Goal: Transaction & Acquisition: Download file/media

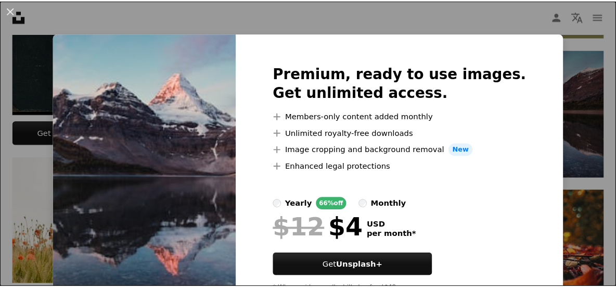
scroll to position [387, 0]
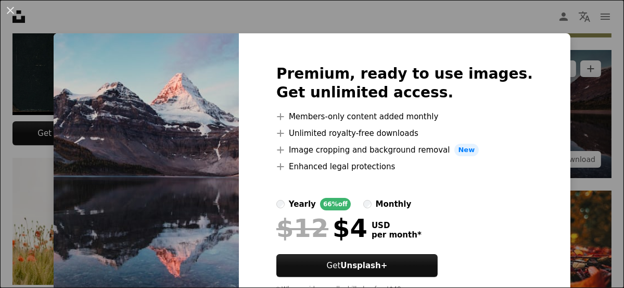
click at [572, 161] on div "An X shape Premium, ready to use images. Get unlimited access. A plus sign Memb…" at bounding box center [312, 144] width 624 height 288
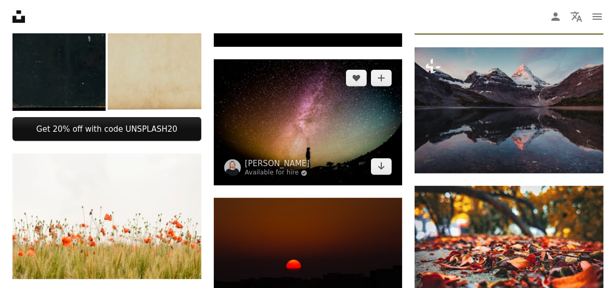
click at [338, 123] on img at bounding box center [308, 122] width 189 height 126
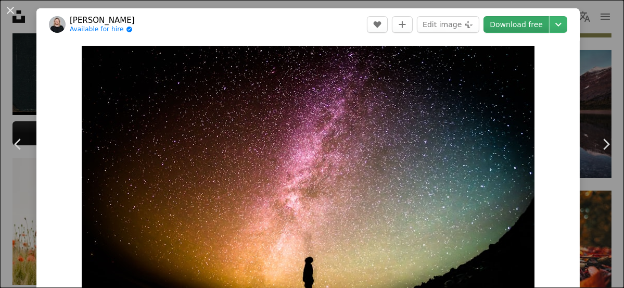
click at [521, 25] on link "Download free" at bounding box center [517, 24] width 66 height 17
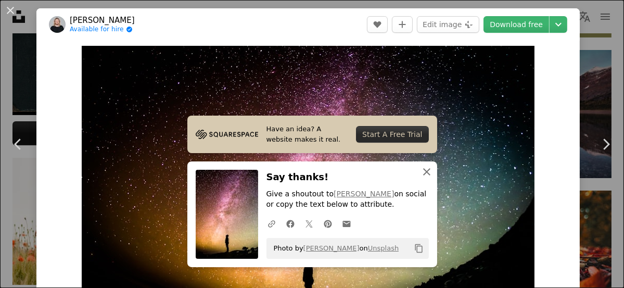
click at [422, 167] on icon "An X shape" at bounding box center [427, 172] width 12 height 12
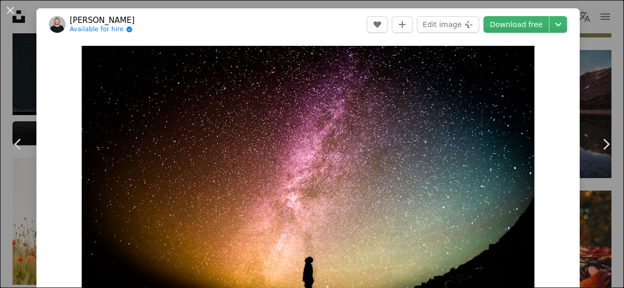
click at [590, 51] on div "An X shape Chevron left Chevron right [PERSON_NAME] Available for hire A checkm…" at bounding box center [312, 144] width 624 height 288
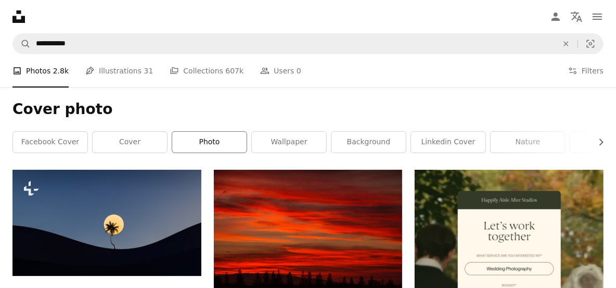
click at [219, 150] on link "photo" at bounding box center [209, 142] width 74 height 21
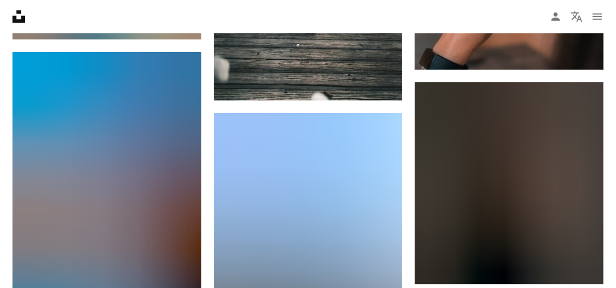
scroll to position [652, 0]
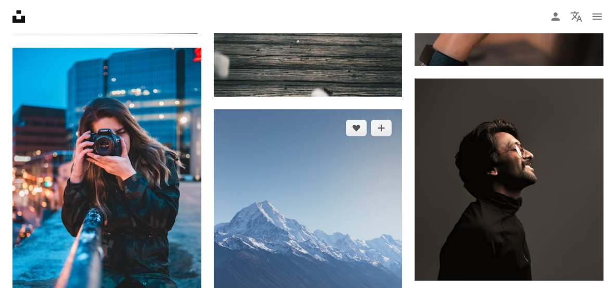
click at [342, 161] on img at bounding box center [308, 250] width 189 height 283
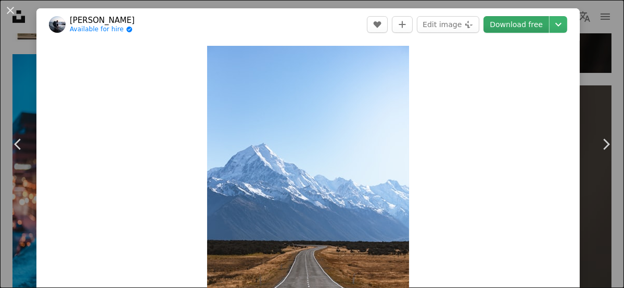
click at [506, 30] on link "Download free" at bounding box center [517, 24] width 66 height 17
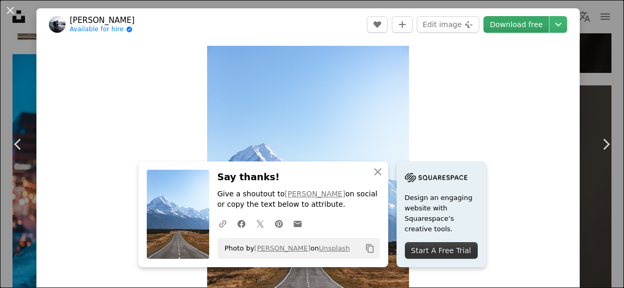
click at [528, 21] on link "Download free" at bounding box center [517, 24] width 66 height 17
drag, startPoint x: 585, startPoint y: 37, endPoint x: 559, endPoint y: 38, distance: 26.6
click at [585, 37] on div "An X shape Chevron left Chevron right [PERSON_NAME] Available for hire A checkm…" at bounding box center [312, 144] width 624 height 288
